Goal: Information Seeking & Learning: Learn about a topic

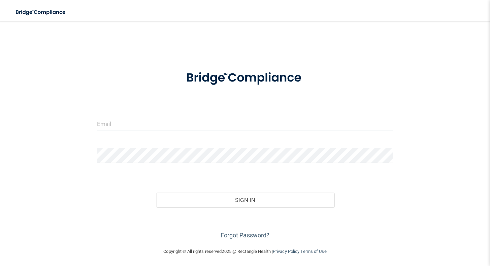
click at [237, 120] on input "email" at bounding box center [245, 123] width 296 height 15
click at [190, 127] on input "email" at bounding box center [245, 123] width 296 height 15
type input "[EMAIL_ADDRESS][DOMAIN_NAME]"
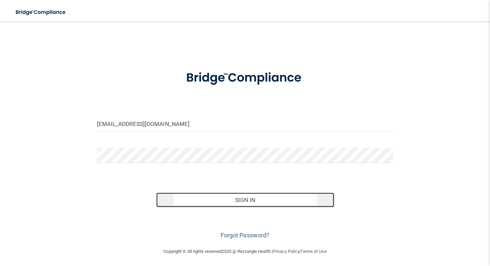
click at [200, 195] on button "Sign In" at bounding box center [245, 200] width 178 height 15
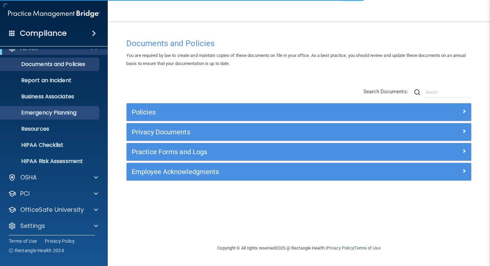
scroll to position [13, 0]
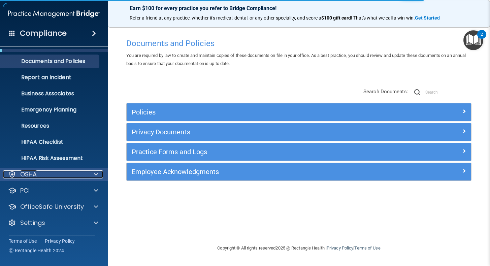
click at [56, 177] on div "OSHA" at bounding box center [44, 174] width 83 height 8
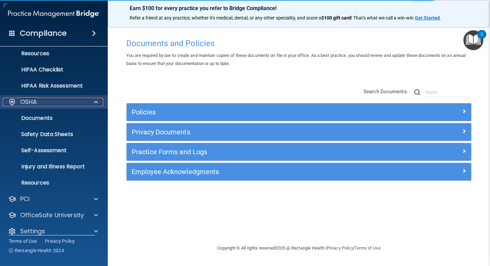
scroll to position [94, 0]
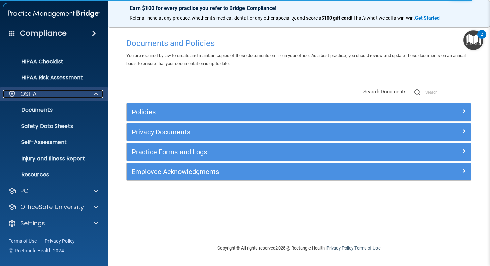
click at [73, 95] on div "OSHA" at bounding box center [44, 94] width 83 height 8
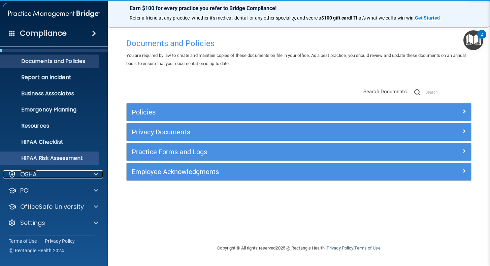
scroll to position [13, 0]
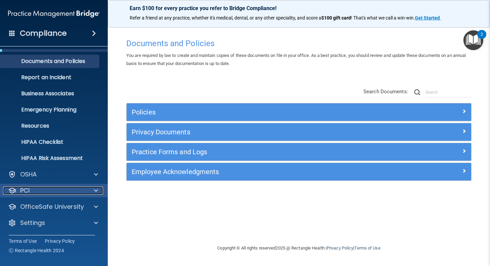
click at [62, 193] on div "PCI" at bounding box center [44, 190] width 83 height 8
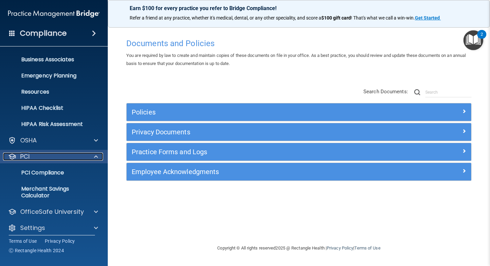
scroll to position [53, 0]
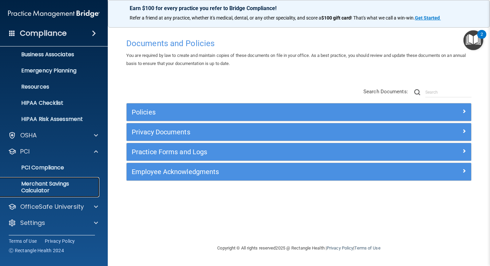
click at [69, 184] on p "Merchant Savings Calculator" at bounding box center [50, 186] width 92 height 13
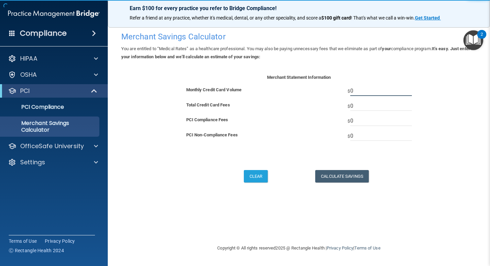
click at [362, 91] on input "0" at bounding box center [381, 91] width 62 height 10
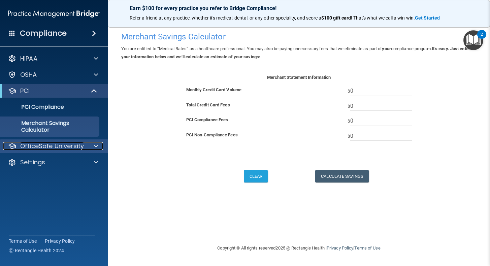
click at [63, 146] on p "OfficeSafe University" at bounding box center [52, 146] width 64 height 8
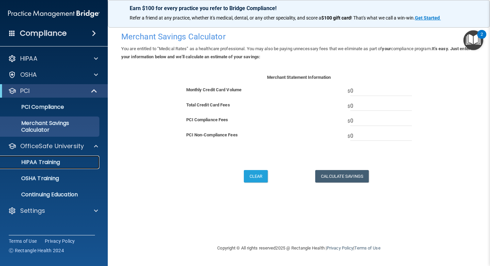
click at [60, 162] on p "HIPAA Training" at bounding box center [32, 162] width 56 height 7
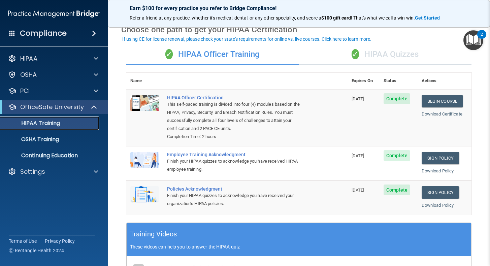
scroll to position [9, 0]
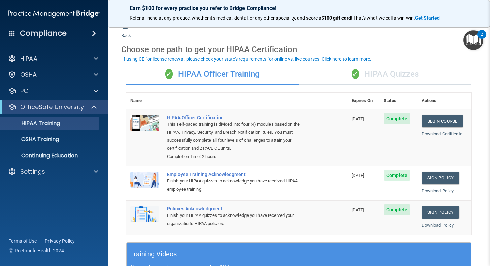
click at [362, 81] on div "✓ HIPAA Quizzes" at bounding box center [385, 74] width 173 height 20
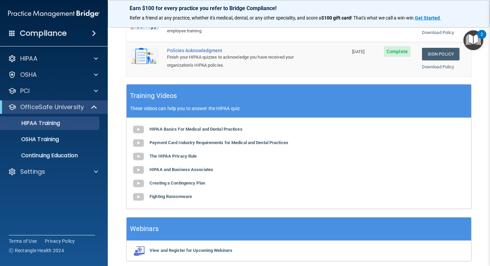
scroll to position [218, 0]
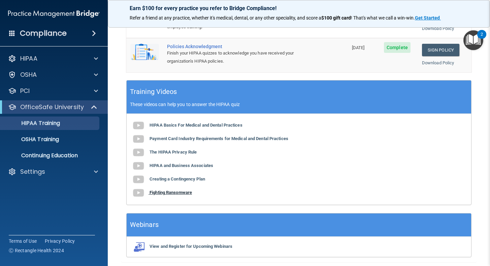
click at [179, 194] on b "Fighting Ransomware" at bounding box center [170, 192] width 42 height 5
